Goal: Browse casually

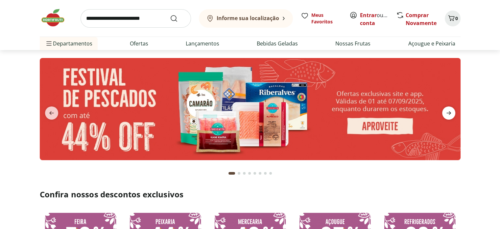
click at [448, 114] on icon "next" at bounding box center [449, 113] width 8 height 8
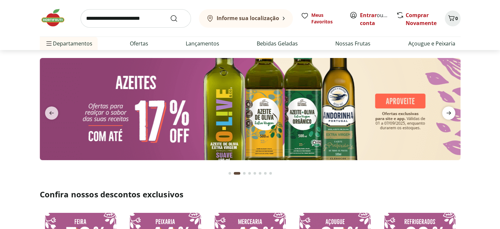
click at [448, 114] on icon "next" at bounding box center [449, 113] width 8 height 8
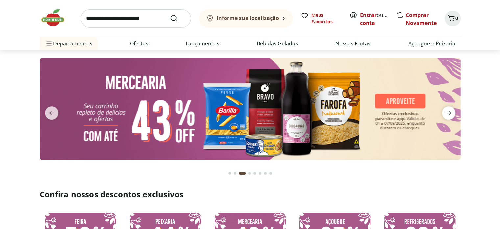
click at [448, 114] on icon "next" at bounding box center [449, 113] width 8 height 8
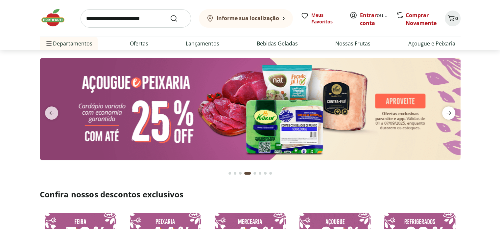
click at [448, 114] on icon "next" at bounding box center [449, 113] width 8 height 8
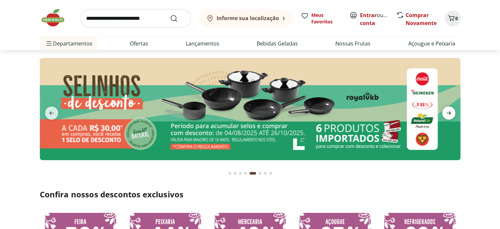
click at [448, 114] on icon "next" at bounding box center [449, 113] width 8 height 8
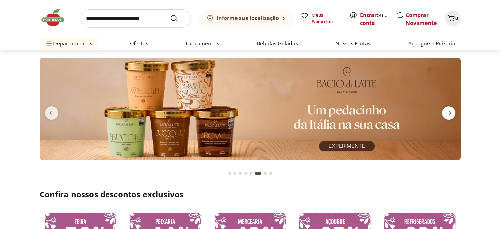
click at [448, 114] on icon "next" at bounding box center [449, 113] width 8 height 8
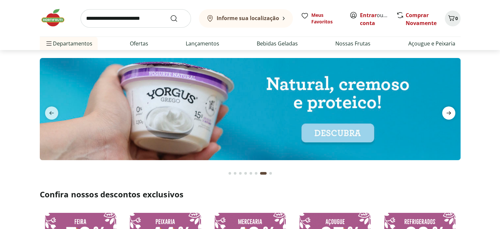
click at [448, 114] on icon "next" at bounding box center [449, 113] width 8 height 8
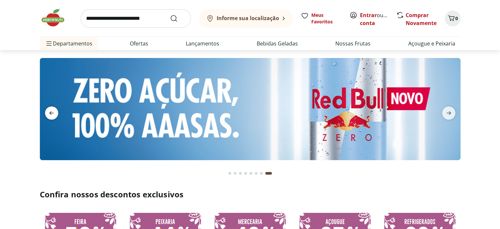
click at [53, 114] on icon "previous" at bounding box center [52, 113] width 8 height 8
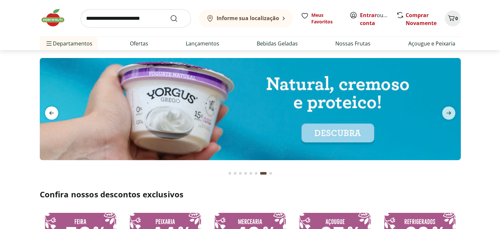
click at [53, 114] on icon "previous" at bounding box center [52, 113] width 8 height 8
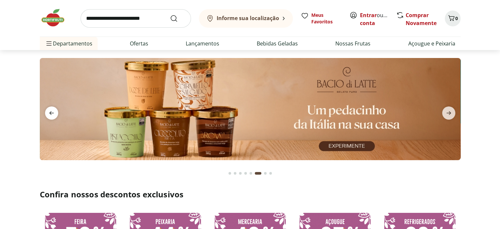
click at [53, 114] on icon "previous" at bounding box center [52, 113] width 8 height 8
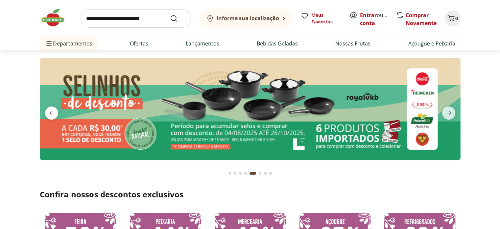
click at [53, 114] on icon "previous" at bounding box center [52, 113] width 8 height 8
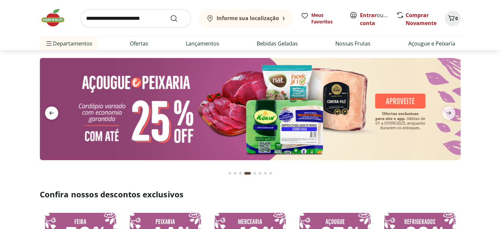
click at [53, 114] on icon "previous" at bounding box center [52, 113] width 8 height 8
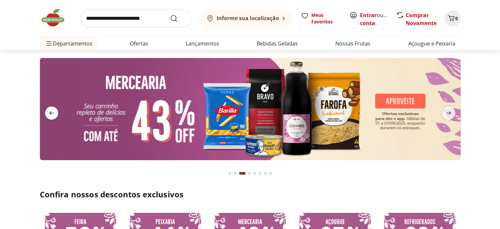
click at [53, 114] on icon "previous" at bounding box center [52, 113] width 8 height 8
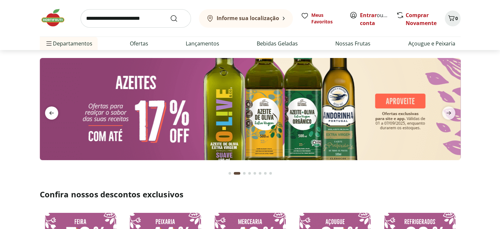
click at [53, 114] on icon "previous" at bounding box center [52, 113] width 8 height 8
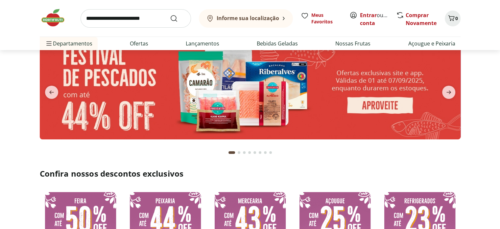
scroll to position [33, 0]
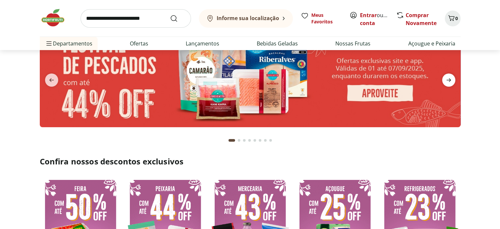
click at [449, 82] on icon "next" at bounding box center [449, 80] width 5 height 4
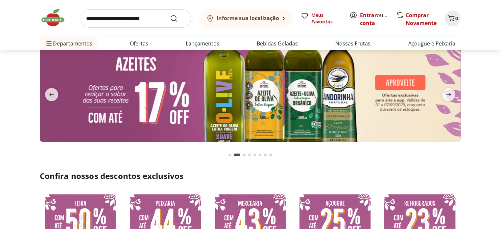
scroll to position [0, 0]
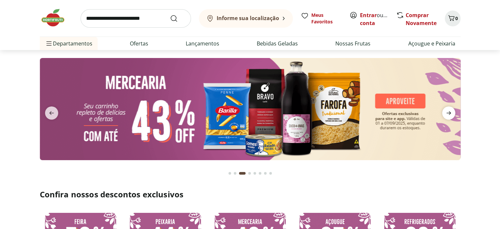
click at [449, 118] on span "next" at bounding box center [448, 112] width 13 height 13
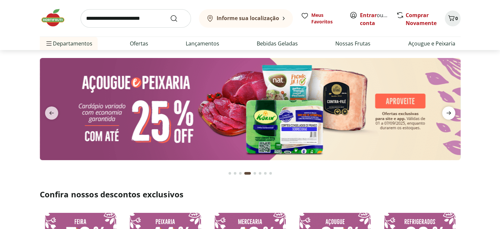
click at [449, 118] on span "next" at bounding box center [448, 112] width 13 height 13
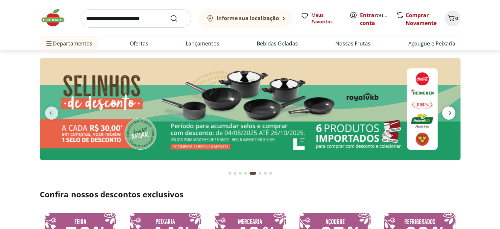
click at [449, 118] on span "next" at bounding box center [448, 112] width 13 height 13
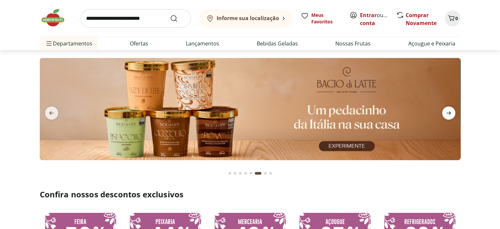
click at [449, 118] on span "next" at bounding box center [448, 112] width 13 height 13
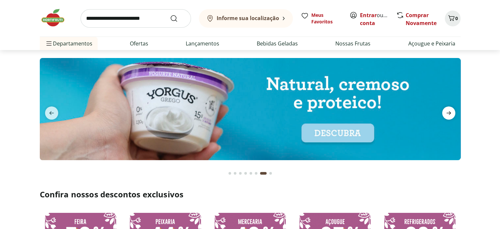
click at [449, 118] on span "next" at bounding box center [448, 112] width 13 height 13
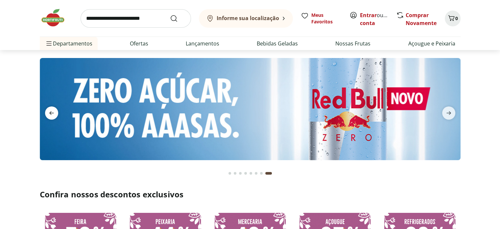
click at [56, 114] on span "previous" at bounding box center [51, 112] width 13 height 13
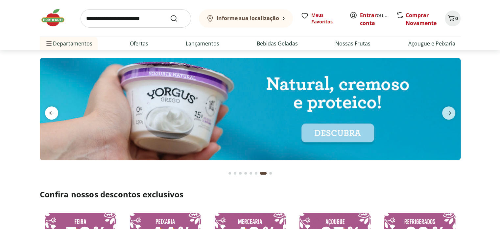
click at [56, 114] on span "previous" at bounding box center [51, 112] width 13 height 13
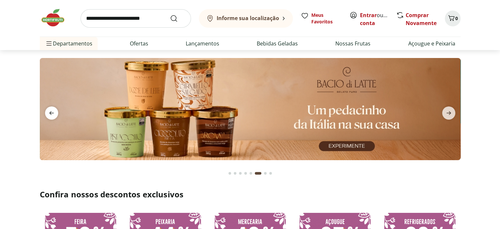
click at [56, 114] on span "previous" at bounding box center [51, 112] width 13 height 13
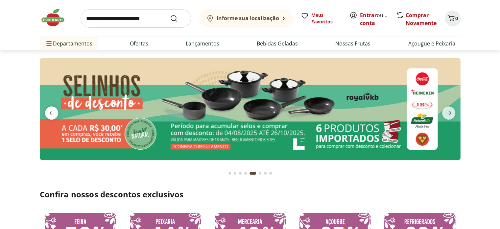
click at [56, 114] on span "previous" at bounding box center [51, 112] width 13 height 13
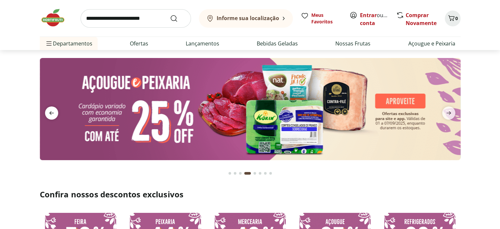
click at [56, 114] on span "previous" at bounding box center [51, 112] width 13 height 13
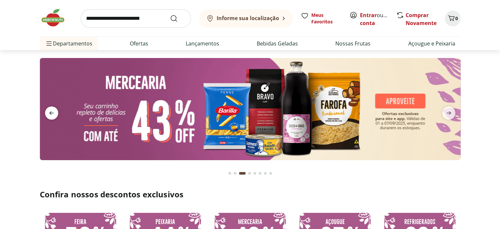
click at [56, 114] on span "previous" at bounding box center [51, 112] width 13 height 13
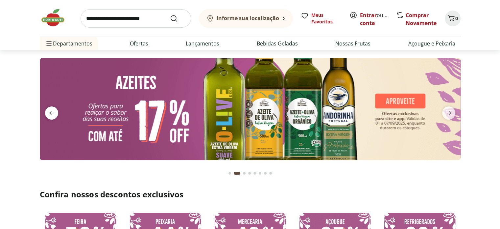
click at [56, 114] on span "previous" at bounding box center [51, 112] width 13 height 13
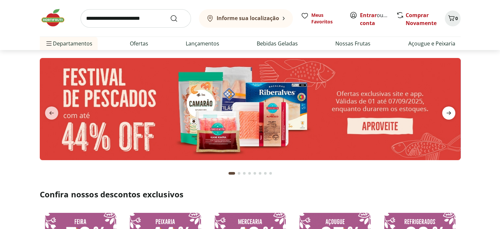
click at [444, 114] on span "next" at bounding box center [448, 112] width 13 height 13
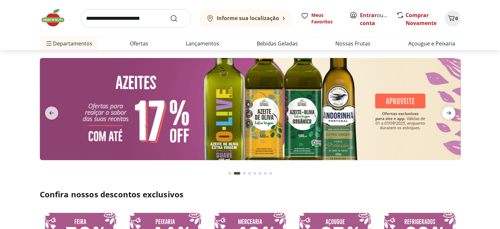
click at [444, 114] on span "next" at bounding box center [448, 112] width 13 height 13
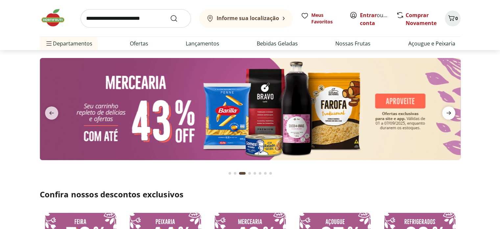
click at [444, 114] on span "next" at bounding box center [448, 112] width 13 height 13
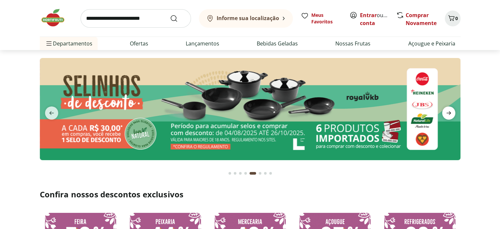
click at [451, 114] on icon "next" at bounding box center [449, 113] width 8 height 8
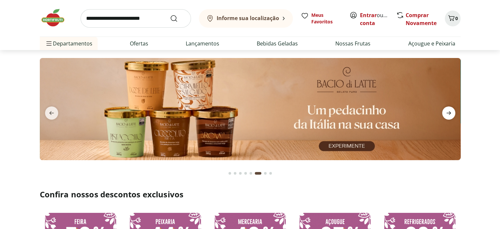
click at [451, 114] on icon "next" at bounding box center [449, 113] width 8 height 8
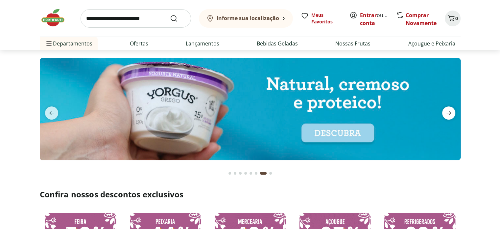
click at [451, 114] on icon "next" at bounding box center [449, 113] width 8 height 8
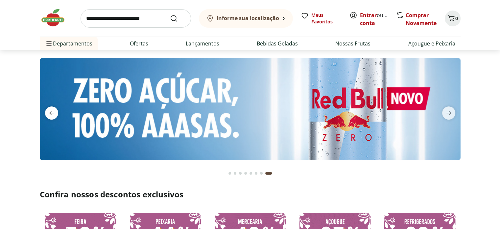
click at [50, 113] on icon "previous" at bounding box center [51, 113] width 5 height 4
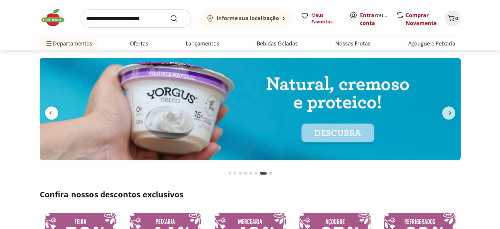
click at [50, 113] on icon "previous" at bounding box center [51, 113] width 5 height 4
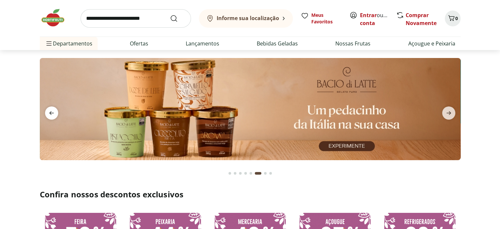
click at [50, 113] on icon "previous" at bounding box center [51, 113] width 5 height 4
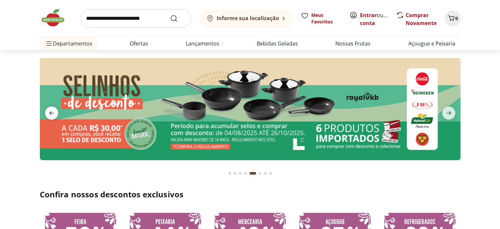
click at [50, 113] on icon "previous" at bounding box center [51, 113] width 5 height 4
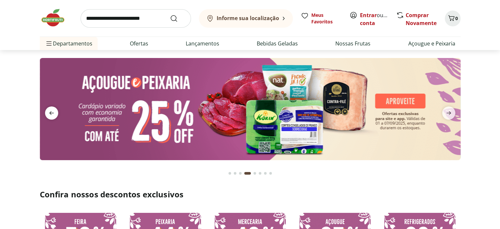
click at [50, 113] on icon "previous" at bounding box center [51, 113] width 5 height 4
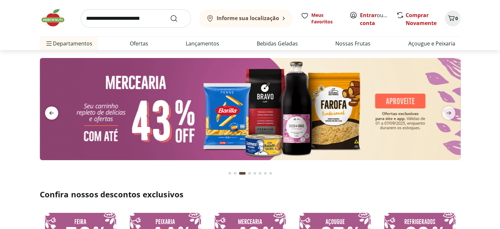
click at [50, 113] on icon "previous" at bounding box center [51, 113] width 5 height 4
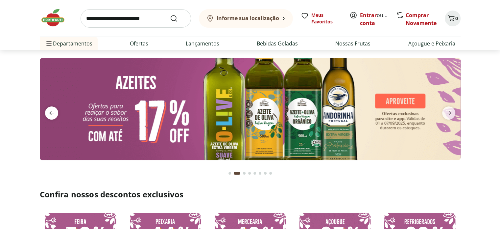
click at [50, 113] on icon "previous" at bounding box center [51, 113] width 5 height 4
